Goal: Task Accomplishment & Management: Complete application form

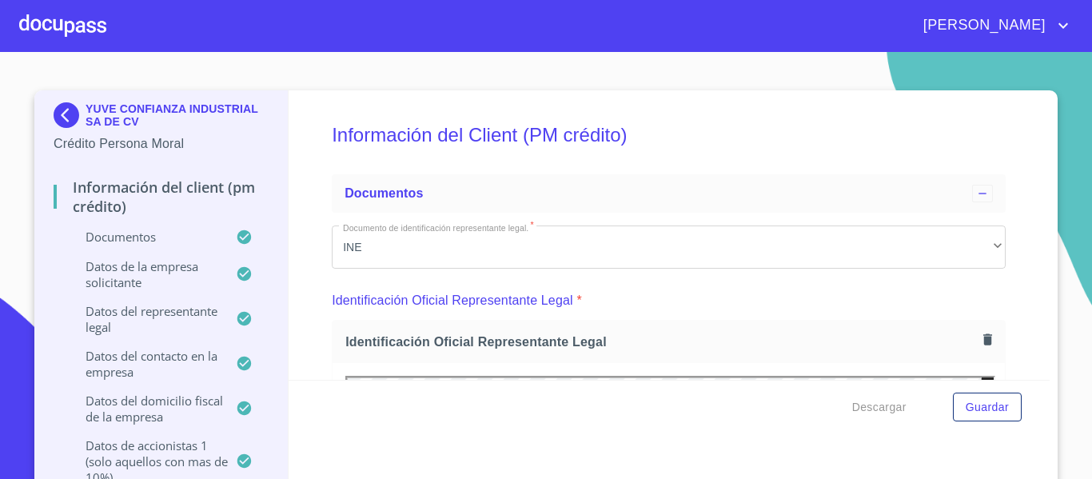
scroll to position [3251, 0]
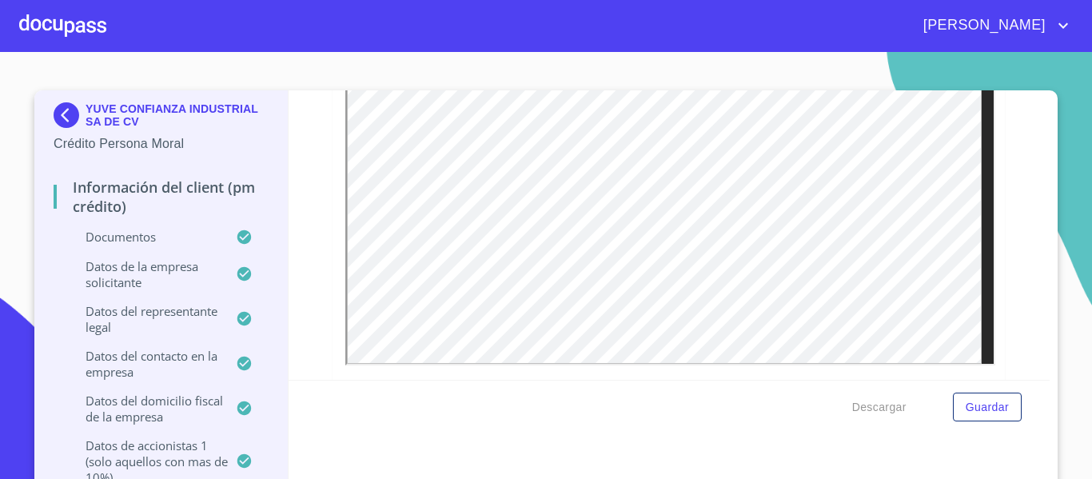
click at [54, 114] on img at bounding box center [70, 115] width 32 height 26
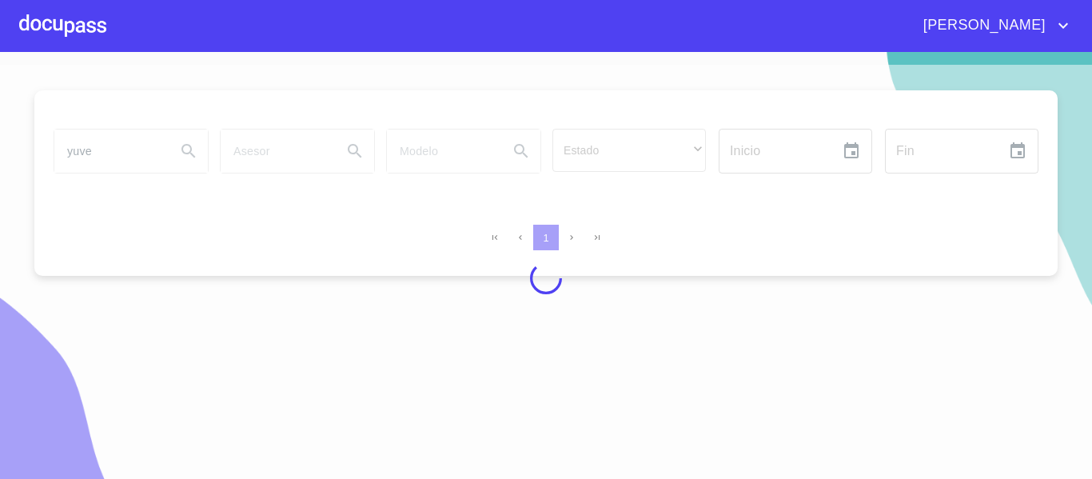
click at [51, 25] on div at bounding box center [62, 25] width 87 height 51
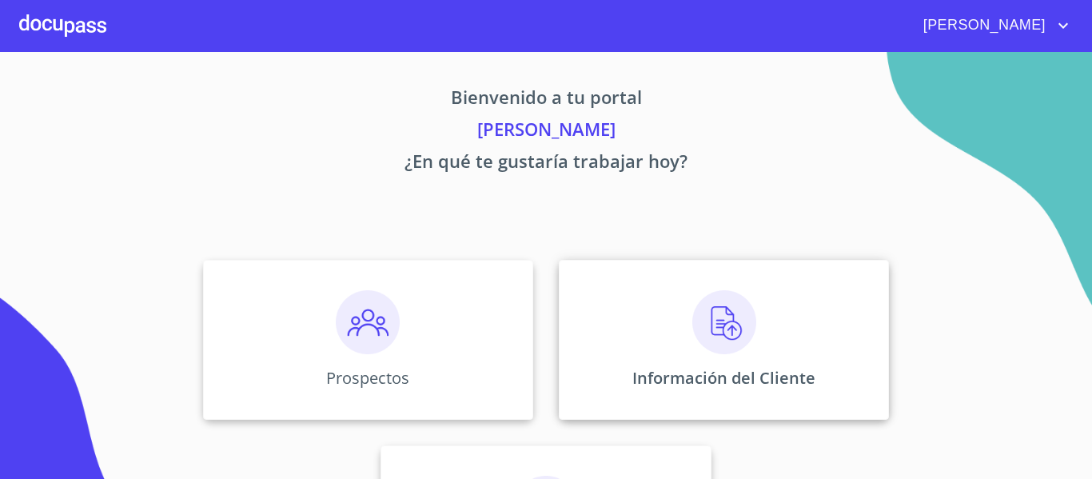
click at [626, 345] on div "Información del Cliente" at bounding box center [724, 340] width 330 height 160
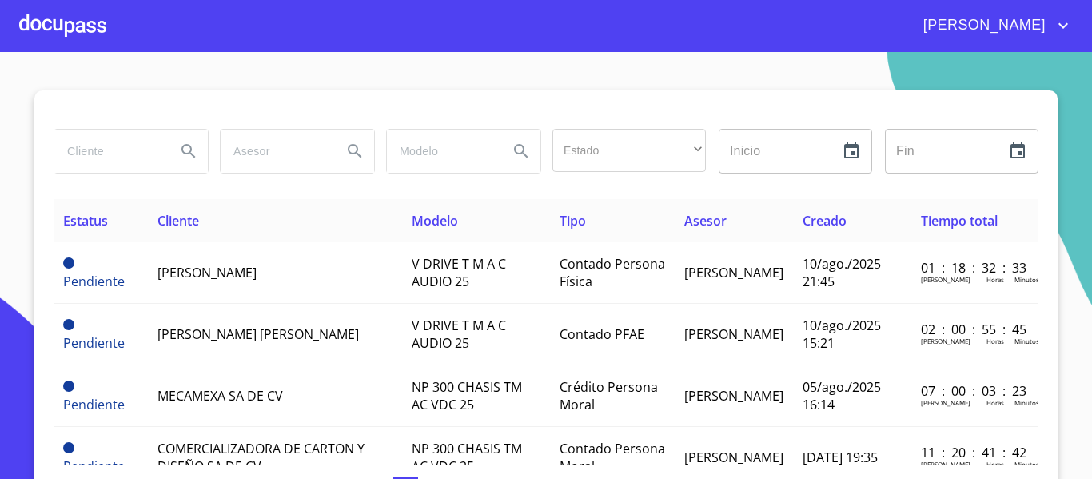
click at [113, 168] on input "search" at bounding box center [108, 151] width 109 height 43
type input "[PERSON_NAME]"
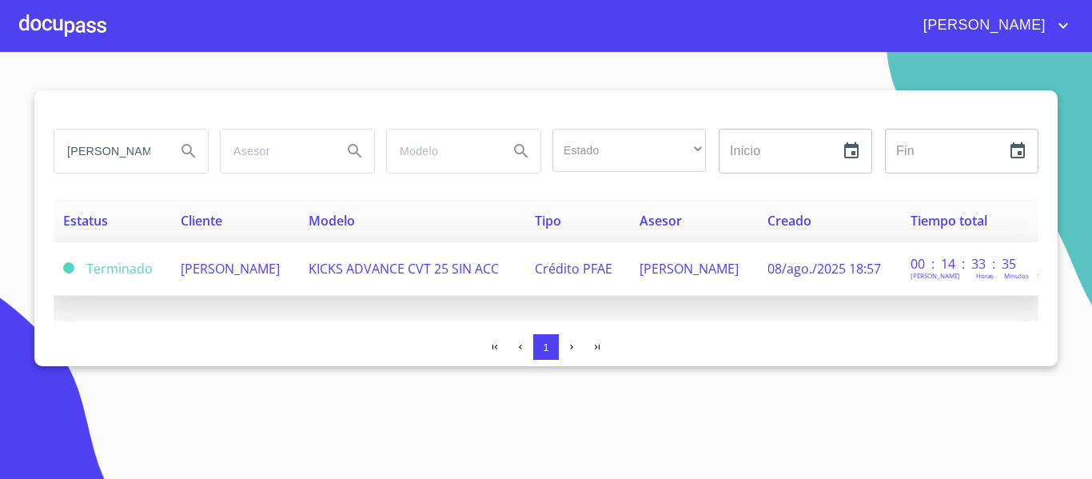
click at [363, 277] on td "KICKS ADVANCE CVT 25 SIN ACC" at bounding box center [412, 269] width 226 height 54
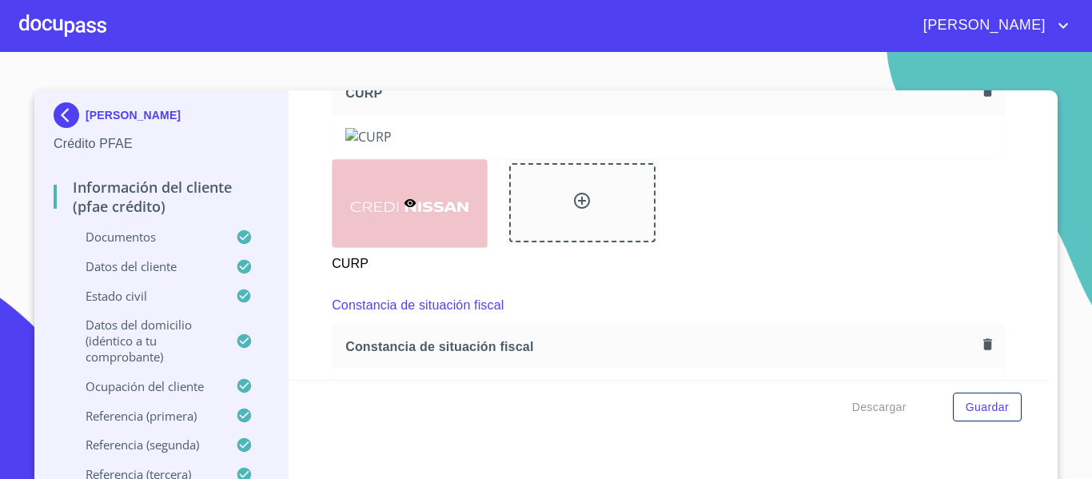
scroll to position [3678, 0]
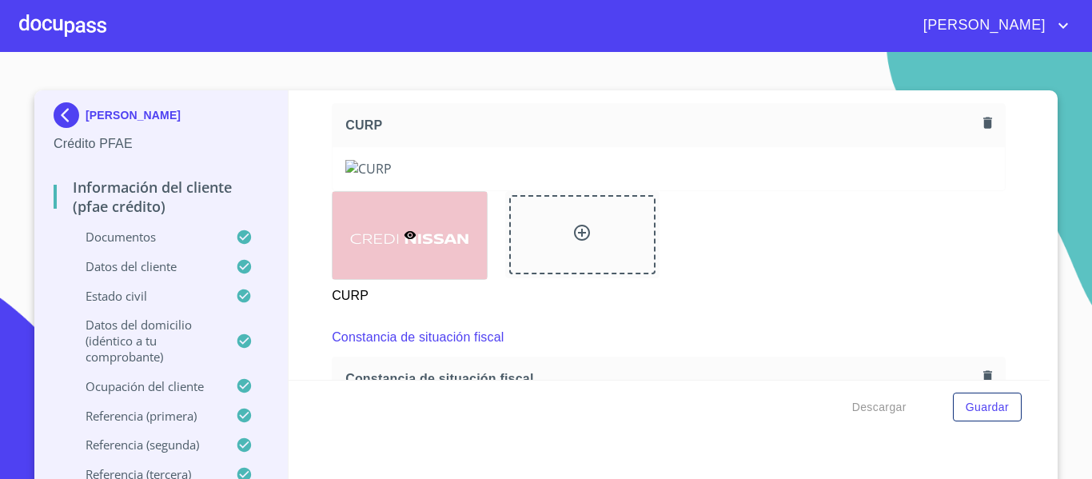
click at [983, 129] on icon "button" at bounding box center [987, 123] width 9 height 11
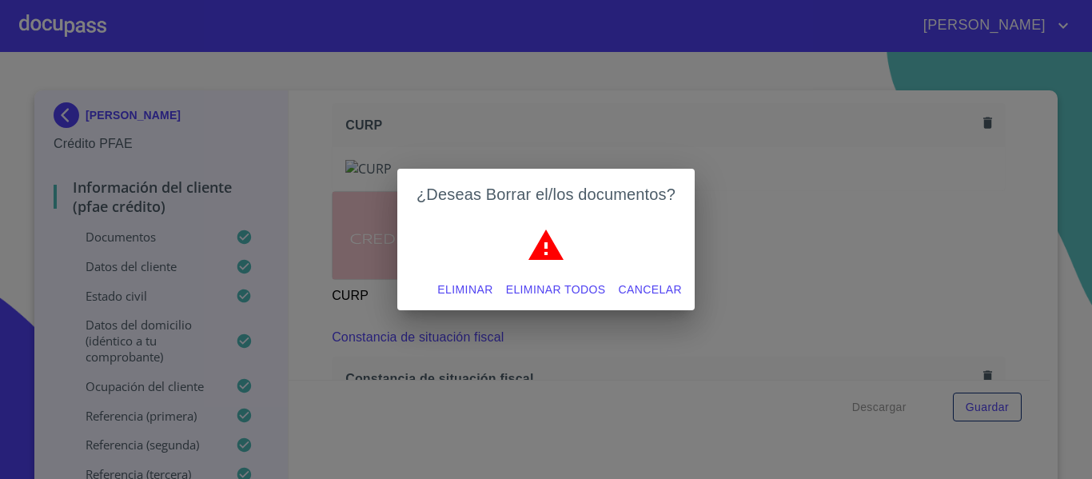
click at [452, 285] on span "Eliminar" at bounding box center [464, 290] width 55 height 20
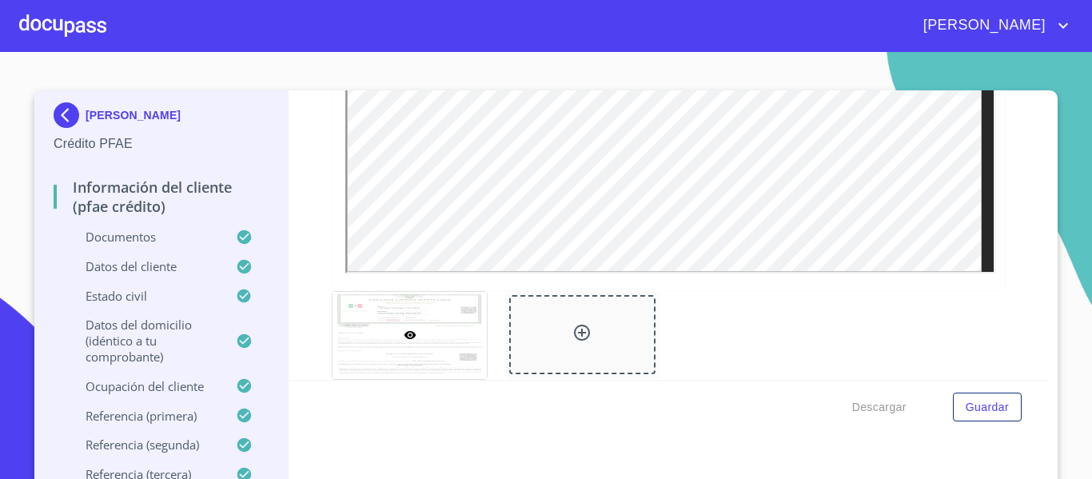
scroll to position [3997, 0]
click at [973, 419] on button "Guardar" at bounding box center [987, 408] width 69 height 30
